Goal: Task Accomplishment & Management: Use online tool/utility

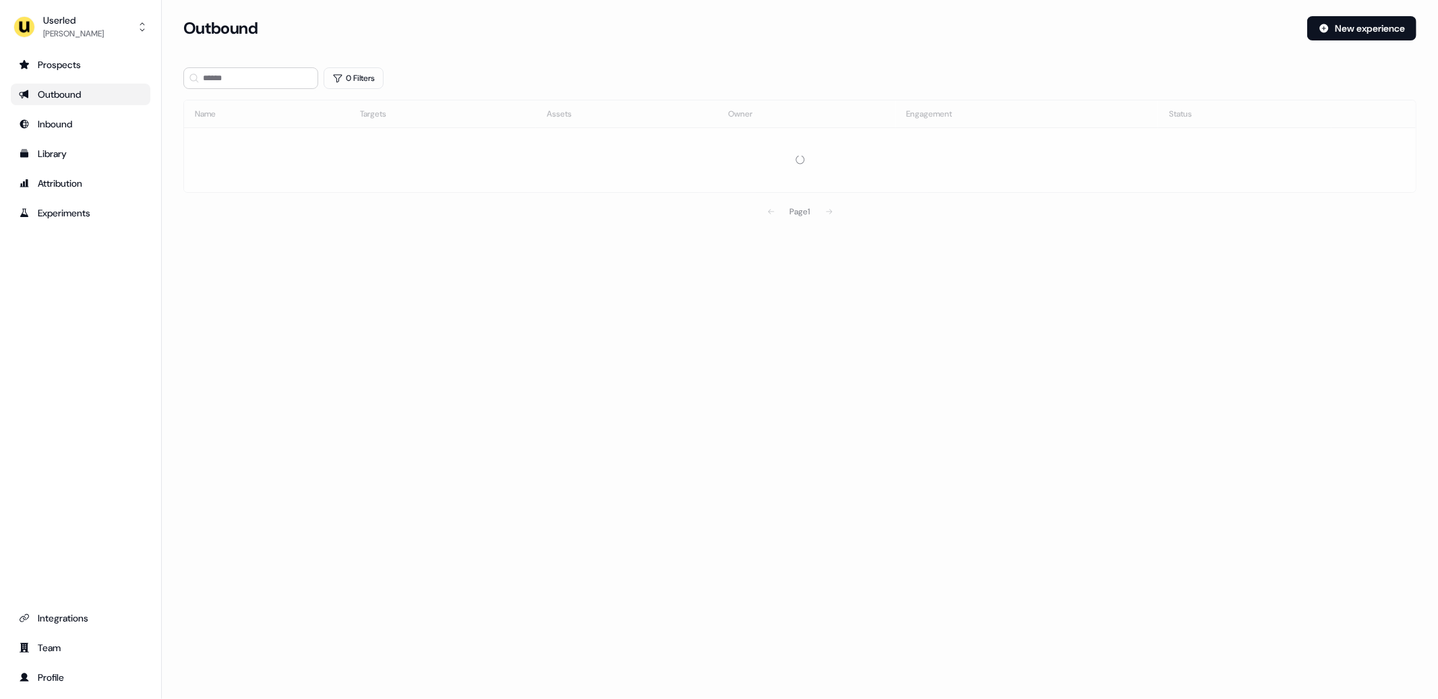
drag, startPoint x: 73, startPoint y: 32, endPoint x: 90, endPoint y: 45, distance: 21.7
click at [73, 32] on div "[PERSON_NAME]" at bounding box center [73, 33] width 61 height 13
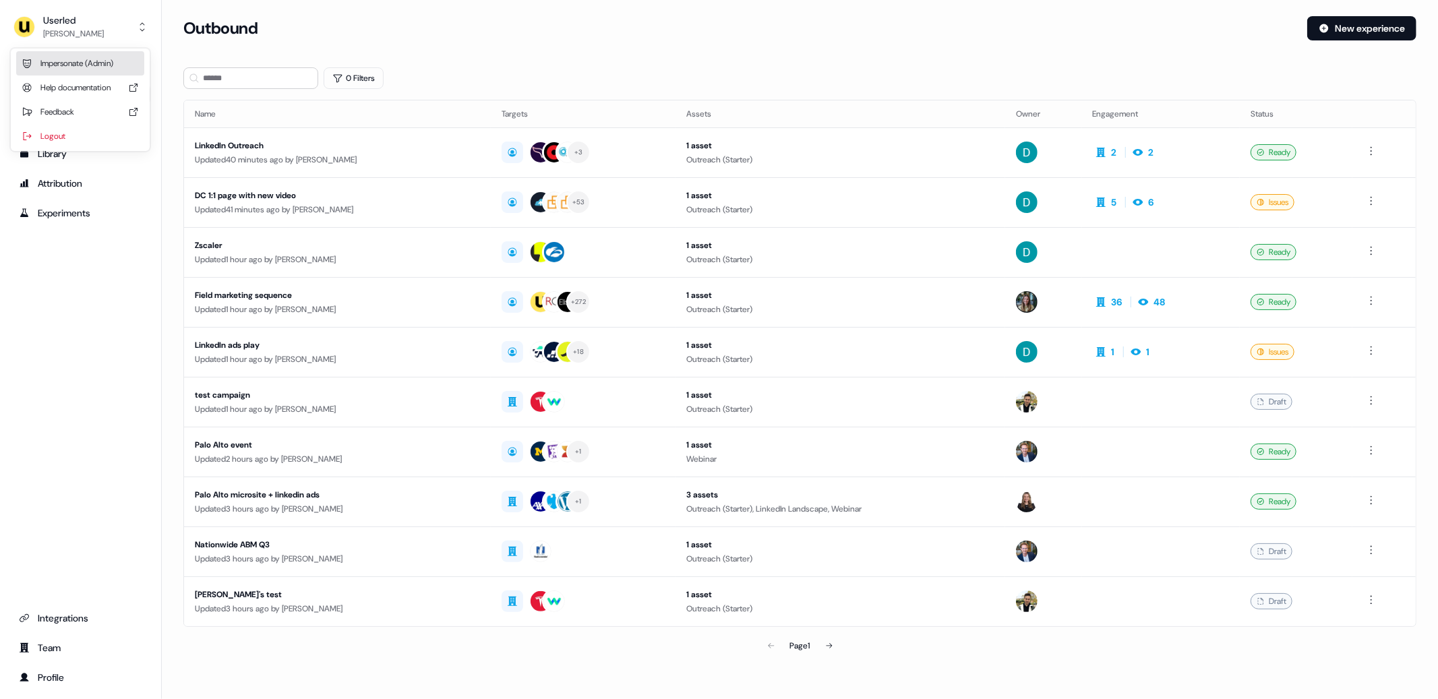
drag, startPoint x: 114, startPoint y: 67, endPoint x: 190, endPoint y: 95, distance: 81.0
click at [114, 67] on div "Impersonate (Admin)" at bounding box center [80, 63] width 128 height 24
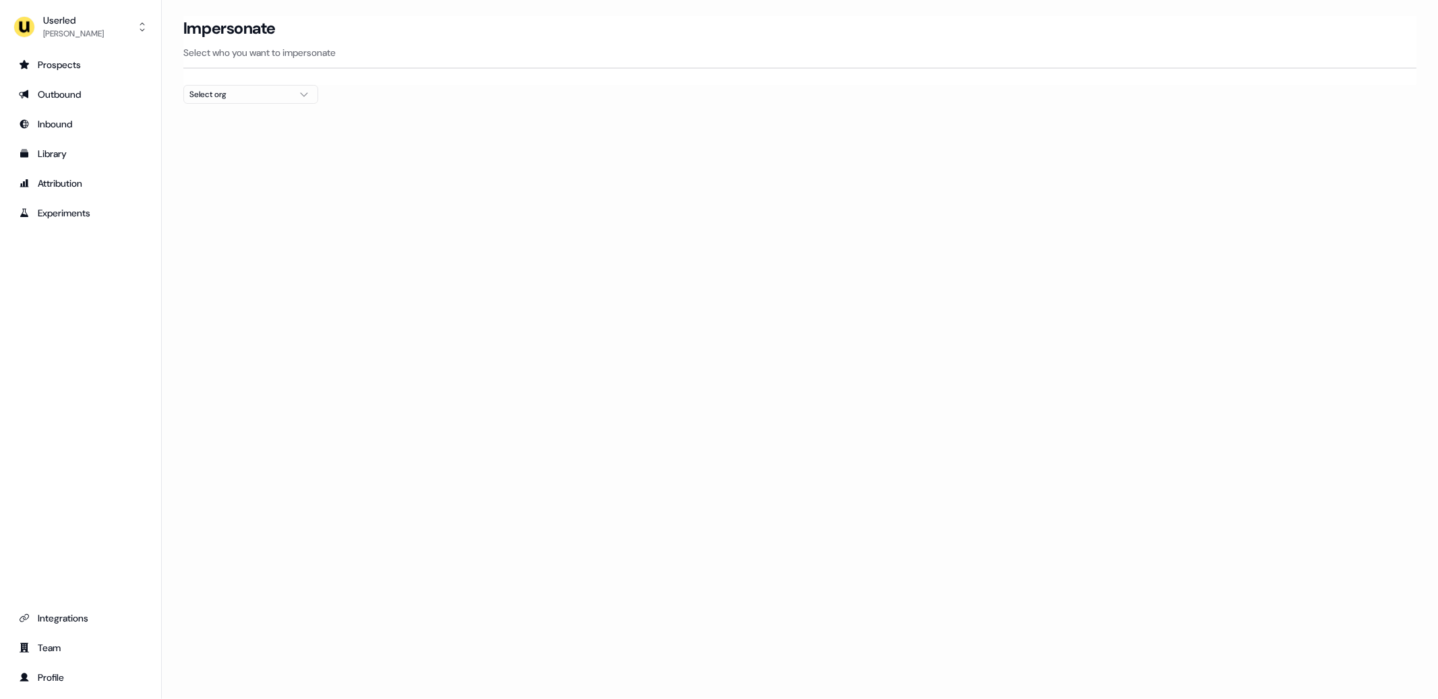
click at [274, 92] on div "Select org" at bounding box center [239, 94] width 101 height 13
type input "****"
